Goal: Information Seeking & Learning: Understand process/instructions

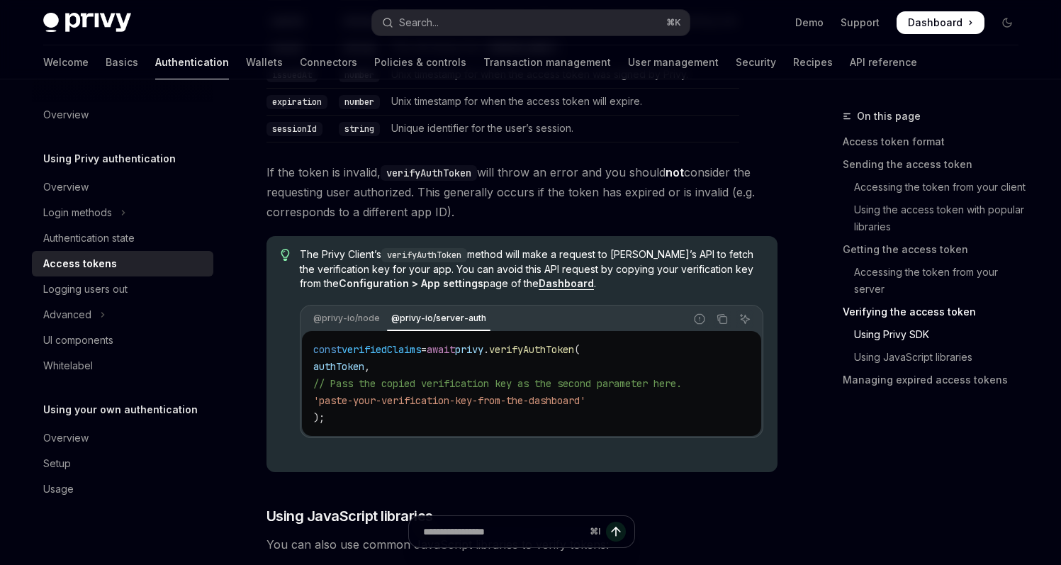
scroll to position [2686, 0]
click at [573, 267] on span "The Privy Client’s verifyAuthToken method will make a request to [PERSON_NAME]’…" at bounding box center [531, 266] width 463 height 43
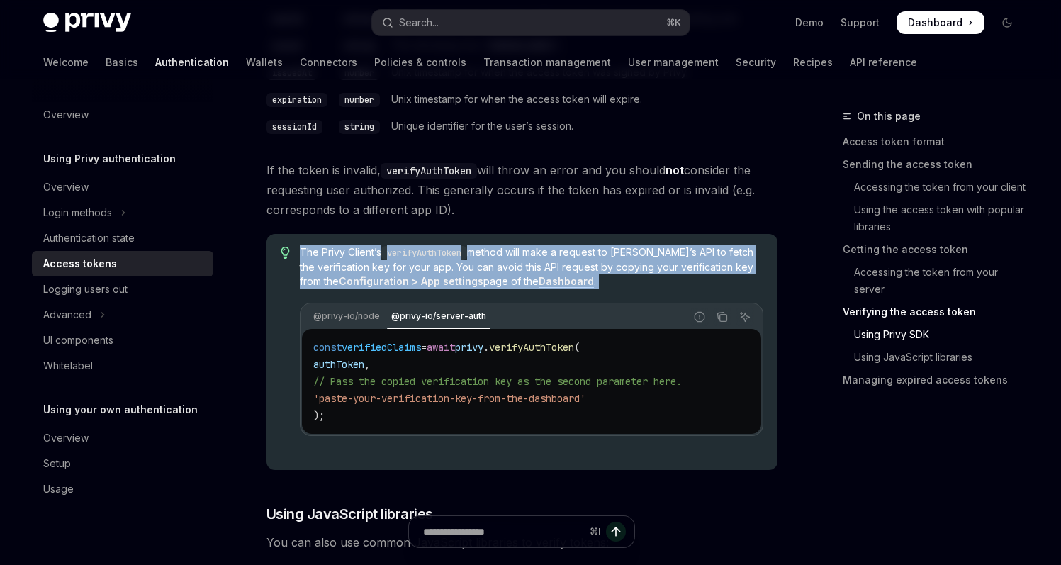
click at [573, 267] on span "The Privy Client’s verifyAuthToken method will make a request to [PERSON_NAME]’…" at bounding box center [531, 266] width 463 height 43
click at [642, 265] on span "The Privy Client’s verifyAuthToken method will make a request to [PERSON_NAME]’…" at bounding box center [531, 266] width 463 height 43
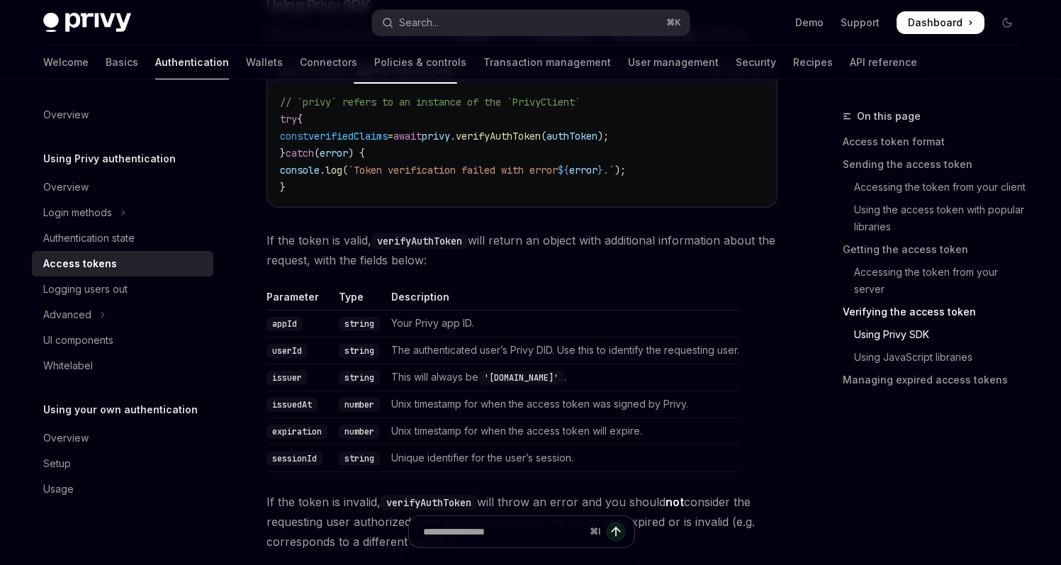
scroll to position [2359, 0]
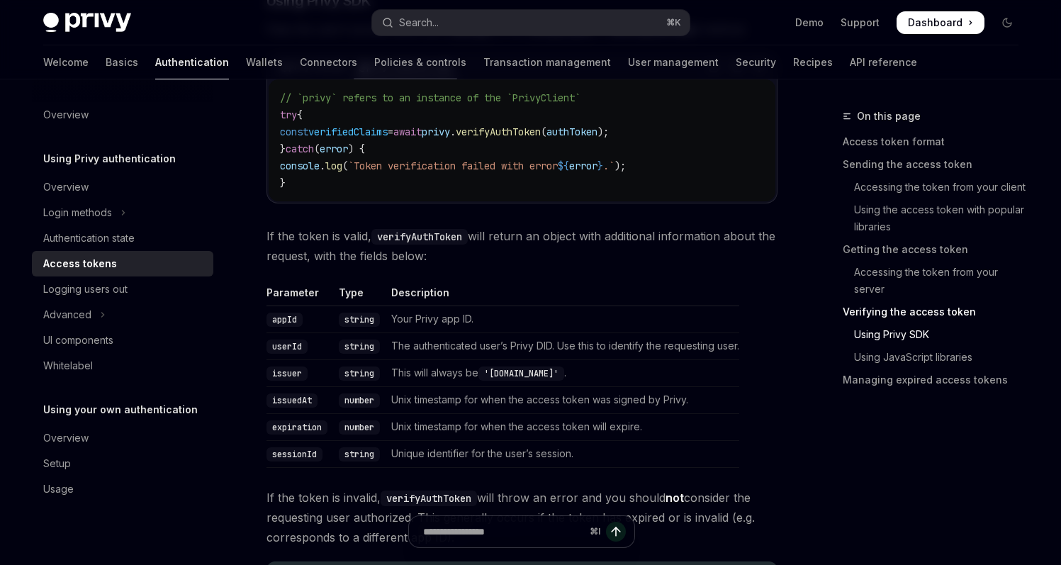
click at [526, 257] on span "If the token is valid, verifyAuthToken will return an object with additional in…" at bounding box center [522, 246] width 511 height 40
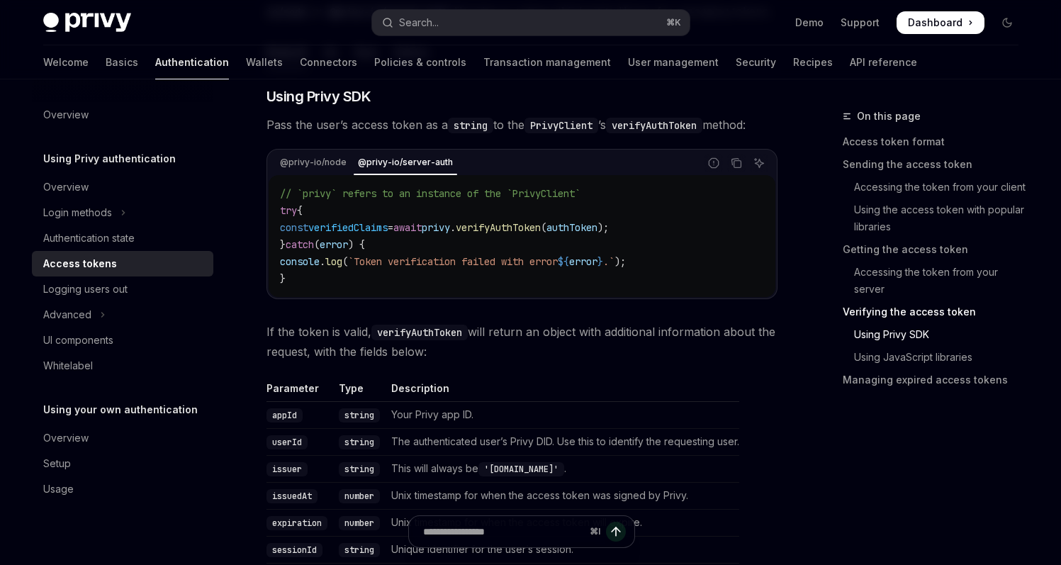
scroll to position [2270, 0]
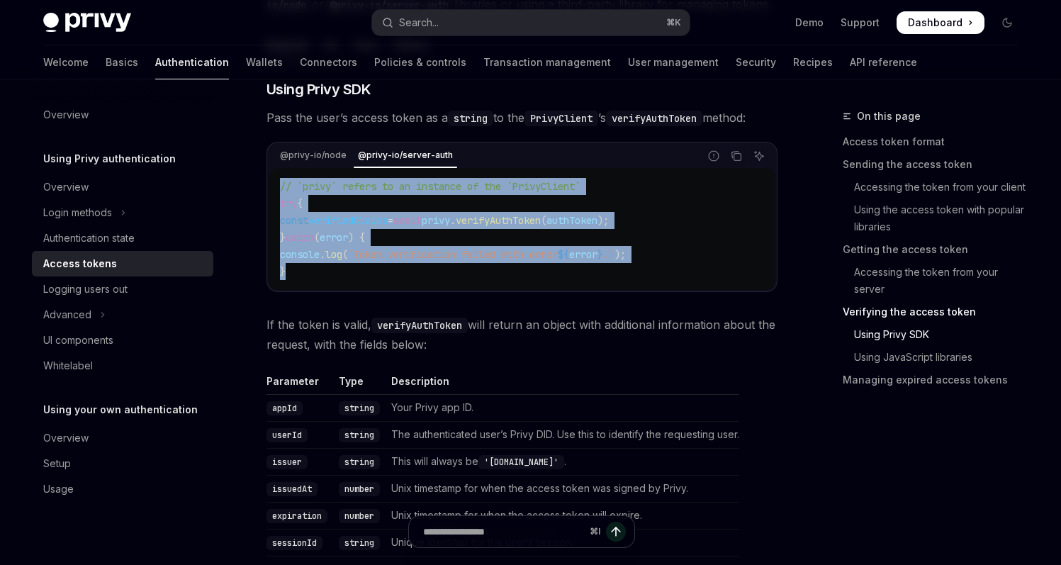
drag, startPoint x: 302, startPoint y: 276, endPoint x: 276, endPoint y: 189, distance: 90.4
click at [276, 189] on div "// `privy` refers to an instance of the `PrivyClient` try { const verifiedClaim…" at bounding box center [522, 229] width 507 height 122
copy code "// `privy` refers to an instance of the `PrivyClient` try { const verifiedClaim…"
click at [700, 210] on code "// `privy` refers to an instance of the `PrivyClient` try { const verifiedClaim…" at bounding box center [522, 229] width 484 height 102
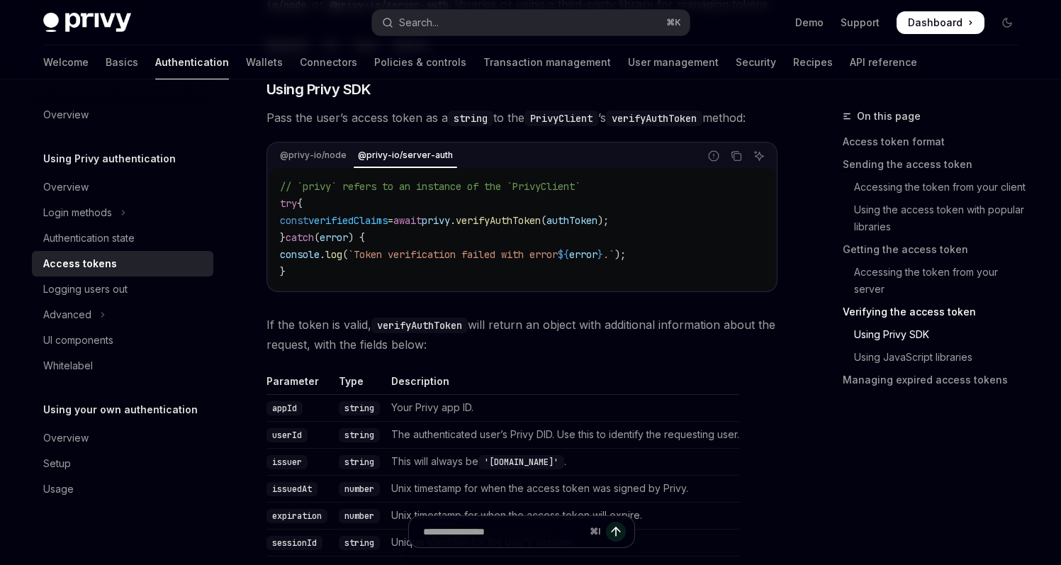
click at [714, 214] on code "// `privy` refers to an instance of the `PrivyClient` try { const verifiedClaim…" at bounding box center [522, 229] width 484 height 102
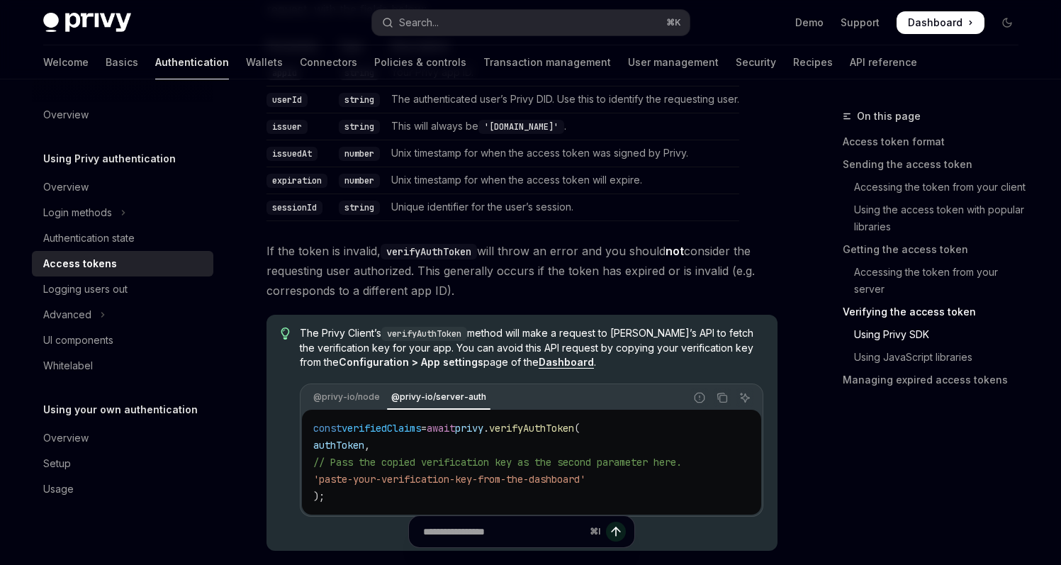
scroll to position [2607, 0]
click at [589, 230] on div "​ Using Privy SDK Pass the user’s access token as a string to the PrivyClient ’…" at bounding box center [522, 501] width 511 height 1517
drag, startPoint x: 559, startPoint y: 284, endPoint x: 262, endPoint y: 242, distance: 300.0
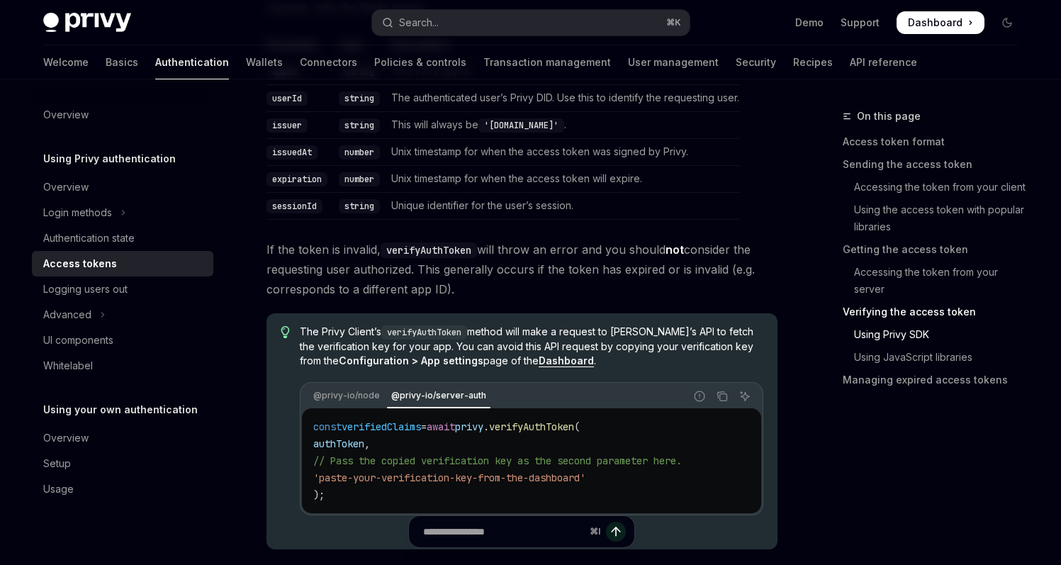
click at [333, 257] on span "If the token is invalid, verifyAuthToken will throw an error and you should not…" at bounding box center [522, 270] width 511 height 60
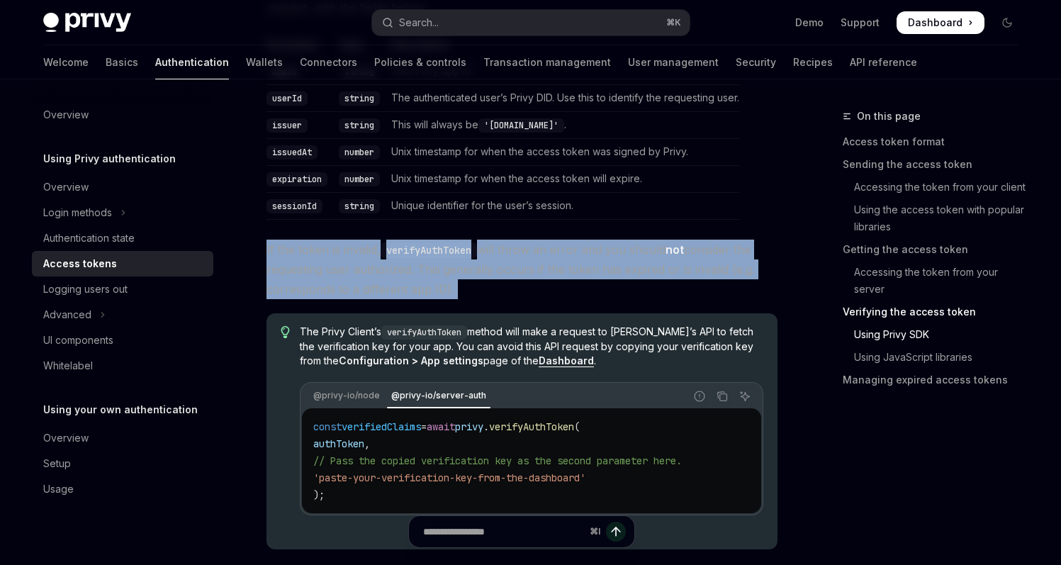
click at [333, 257] on span "If the token is invalid, verifyAuthToken will throw an error and you should not…" at bounding box center [522, 270] width 511 height 60
click at [534, 279] on span "If the token is invalid, verifyAuthToken will throw an error and you should not…" at bounding box center [522, 270] width 511 height 60
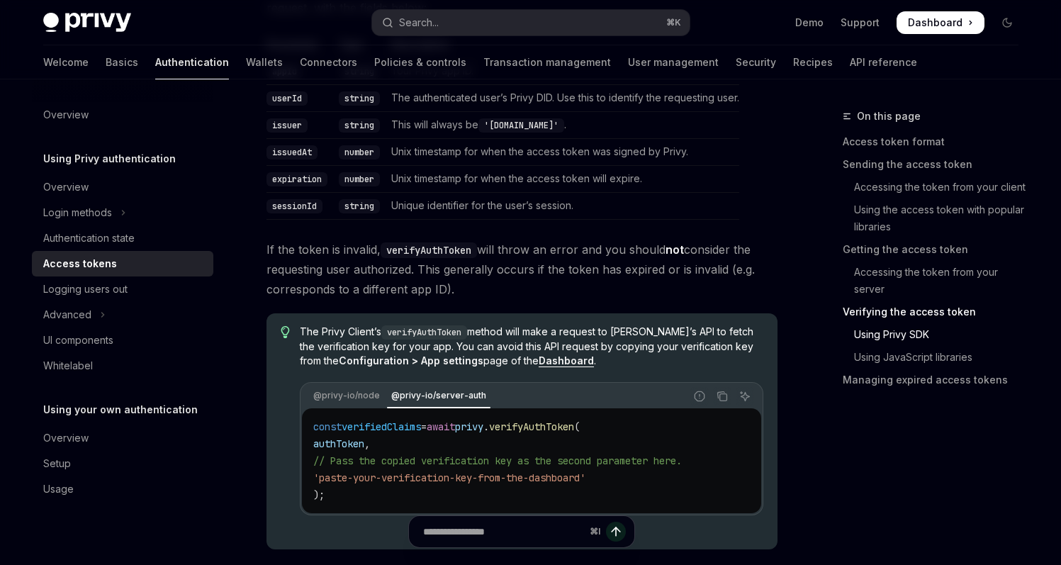
click at [620, 287] on span "If the token is invalid, verifyAuthToken will throw an error and you should not…" at bounding box center [522, 270] width 511 height 60
click at [770, 288] on span "If the token is invalid, verifyAuthToken will throw an error and you should not…" at bounding box center [522, 270] width 511 height 60
